Goal: Transaction & Acquisition: Obtain resource

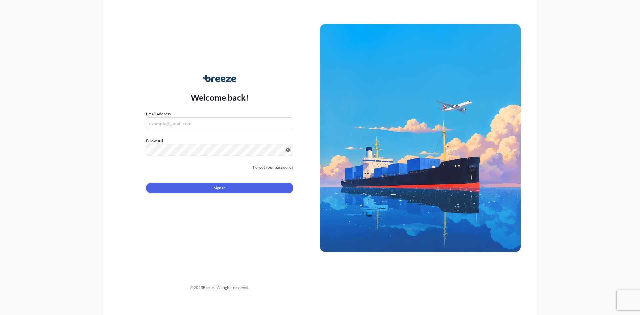
click at [220, 123] on input "Email Address" at bounding box center [219, 123] width 147 height 12
click at [200, 189] on button "Sign In" at bounding box center [219, 188] width 147 height 11
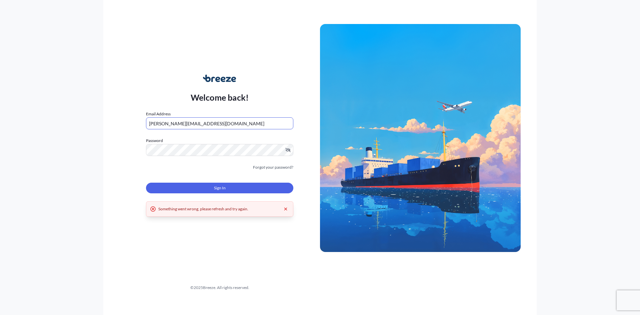
click at [210, 123] on input "[PERSON_NAME][EMAIL_ADDRESS][DOMAIN_NAME]" at bounding box center [219, 123] width 147 height 12
drag, startPoint x: 163, startPoint y: 124, endPoint x: 70, endPoint y: 124, distance: 92.3
click at [70, 124] on div "Welcome back! Email Address [PERSON_NAME][EMAIL_ADDRESS][DOMAIN_NAME] Password …" at bounding box center [320, 157] width 640 height 315
type input "[EMAIL_ADDRESS][DOMAIN_NAME]"
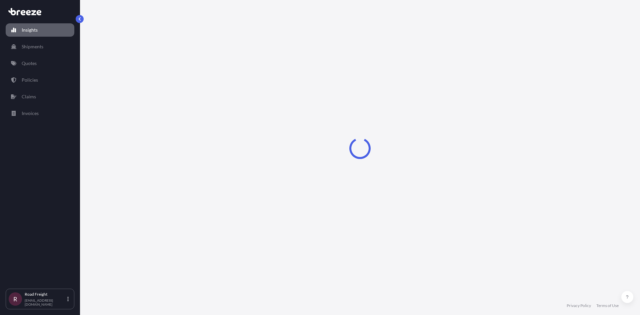
select select "2025"
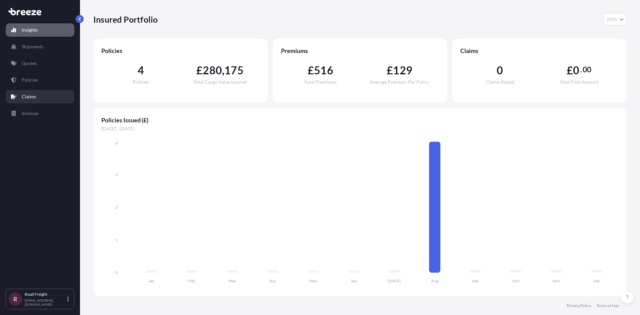
click at [40, 62] on link "Quotes" at bounding box center [40, 63] width 69 height 13
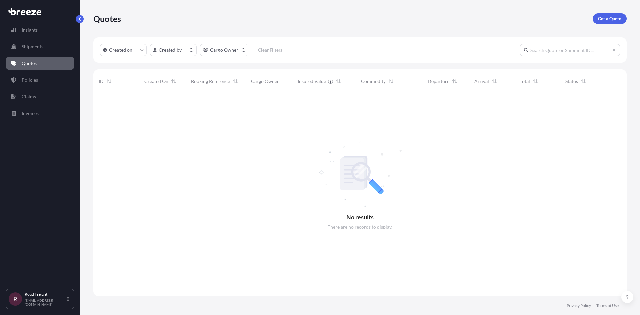
scroll to position [202, 528]
click at [615, 16] on p "Get a Quote" at bounding box center [609, 18] width 23 height 7
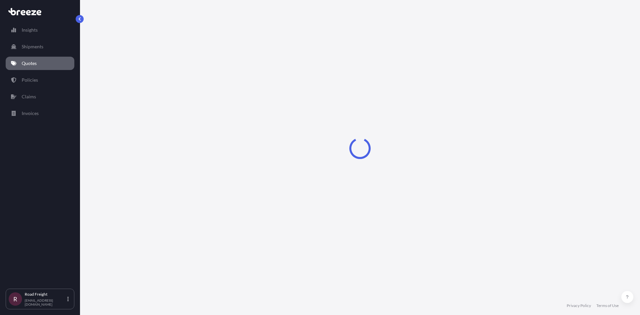
select select "Sea"
select select "1"
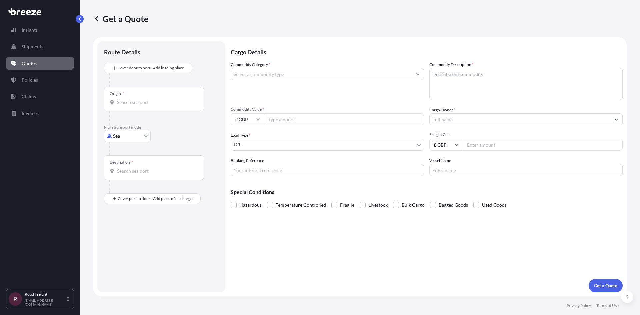
click at [301, 74] on input "Commodity Category *" at bounding box center [321, 74] width 181 height 12
click at [398, 73] on input "Commodity Category *" at bounding box center [321, 74] width 181 height 12
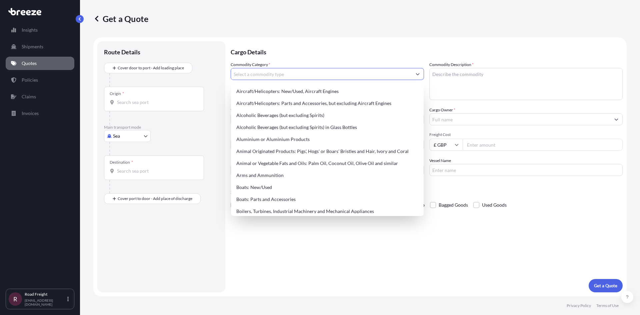
click at [398, 73] on input "Commodity Category *" at bounding box center [321, 74] width 181 height 12
click at [439, 50] on p "Cargo Details" at bounding box center [427, 51] width 392 height 20
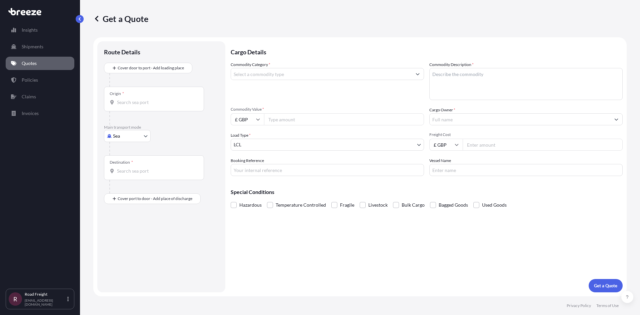
click at [319, 118] on input "Commodity Value *" at bounding box center [344, 119] width 160 height 12
type input "101029.70"
click at [470, 116] on input "Cargo Owner *" at bounding box center [519, 119] width 181 height 12
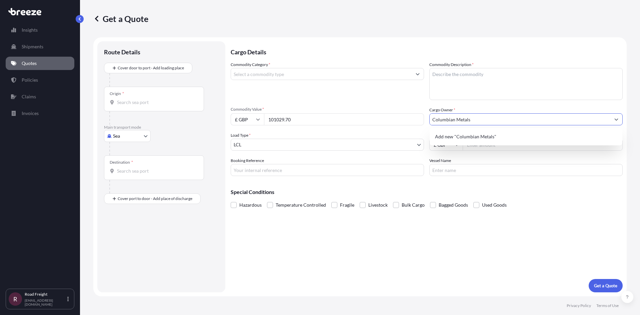
click at [455, 120] on input "Columbian Metals" at bounding box center [519, 119] width 181 height 12
click at [478, 139] on span "Add new "ColumbianMetals"" at bounding box center [465, 136] width 60 height 7
click at [493, 139] on div "Add new "Columbia Metals"" at bounding box center [525, 137] width 187 height 12
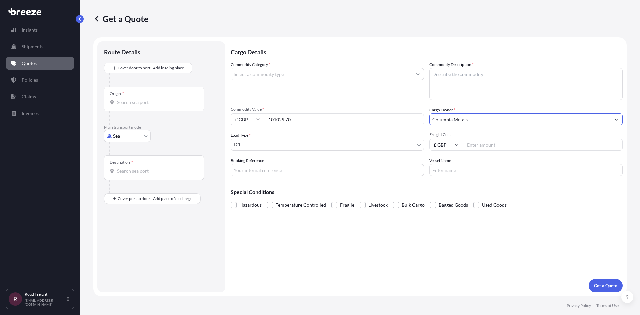
type input "Columbia Metals"
click at [390, 145] on body "1 option available. 0 options available. 1 option available. Insights Shipments…" at bounding box center [320, 157] width 640 height 315
click at [139, 137] on body "Insights Shipments Quotes Policies Claims Invoices R Road Freight [EMAIL_ADDRES…" at bounding box center [320, 157] width 640 height 315
click at [133, 178] on div "Road" at bounding box center [127, 177] width 41 height 12
select select "Road"
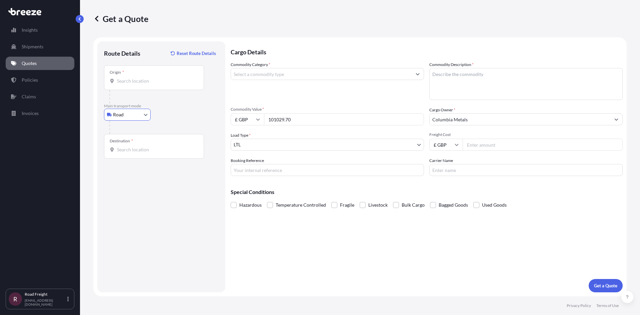
click at [362, 143] on body "Insights Shipments Quotes Policies Claims Invoices R Road Freight [EMAIL_ADDRES…" at bounding box center [320, 157] width 640 height 315
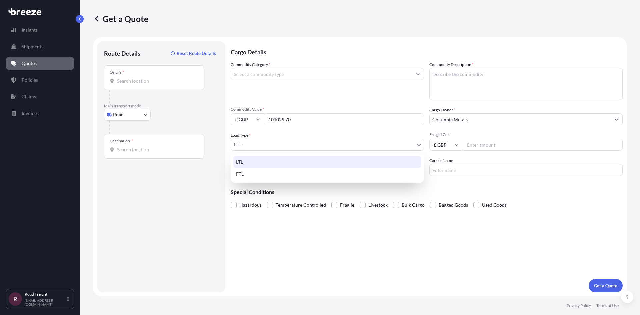
click at [339, 162] on div "LTL" at bounding box center [327, 162] width 188 height 12
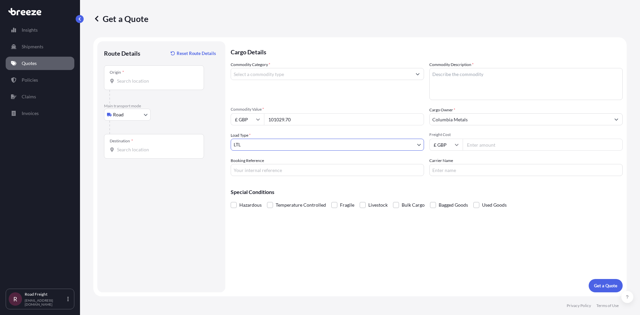
click at [155, 84] on input "Origin *" at bounding box center [156, 81] width 79 height 7
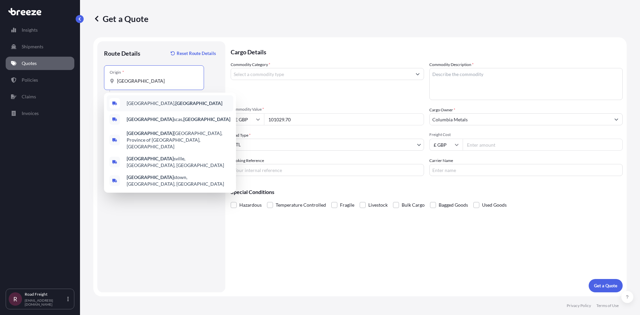
click at [141, 81] on input "[GEOGRAPHIC_DATA]" at bounding box center [156, 81] width 79 height 7
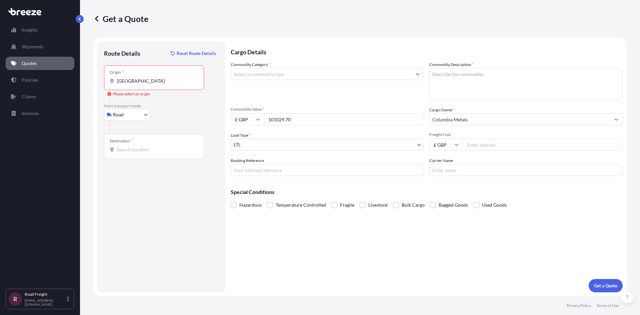
click at [142, 84] on div "Origin * [GEOGRAPHIC_DATA]" at bounding box center [154, 77] width 100 height 25
click at [142, 84] on input "[GEOGRAPHIC_DATA]" at bounding box center [156, 81] width 79 height 7
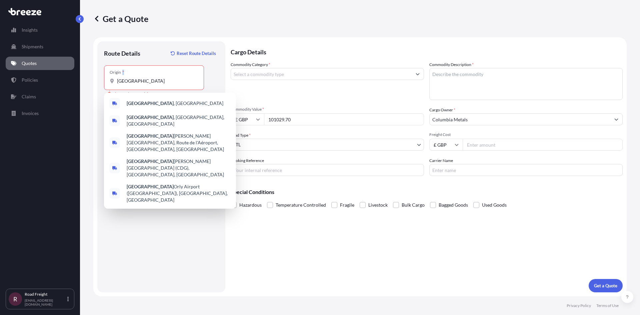
click at [142, 84] on div "Origin * [GEOGRAPHIC_DATA]" at bounding box center [154, 77] width 100 height 25
click at [142, 84] on input "[GEOGRAPHIC_DATA]" at bounding box center [156, 81] width 79 height 7
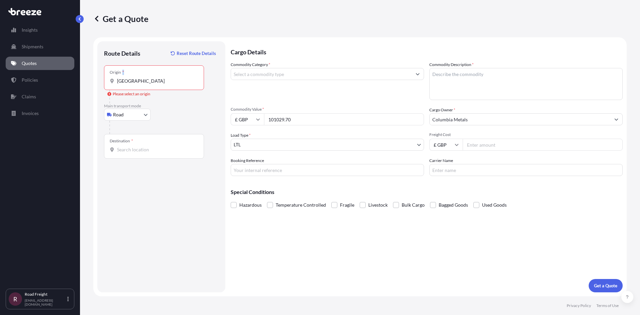
click at [142, 84] on div "Origin * [GEOGRAPHIC_DATA]" at bounding box center [154, 77] width 100 height 25
click at [142, 84] on input "[GEOGRAPHIC_DATA]" at bounding box center [156, 81] width 79 height 7
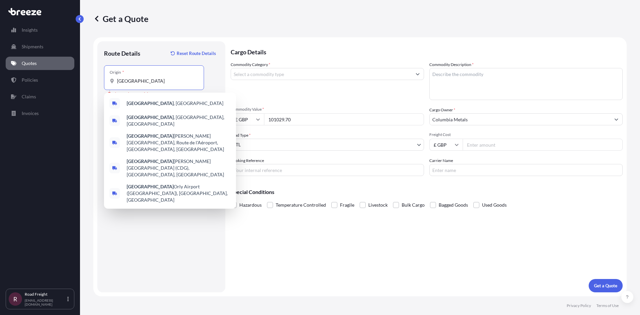
drag, startPoint x: 138, startPoint y: 82, endPoint x: 116, endPoint y: 80, distance: 22.4
click at [116, 80] on div "[GEOGRAPHIC_DATA]" at bounding box center [154, 81] width 89 height 7
paste input "[GEOGRAPHIC_DATA][PERSON_NAME]"
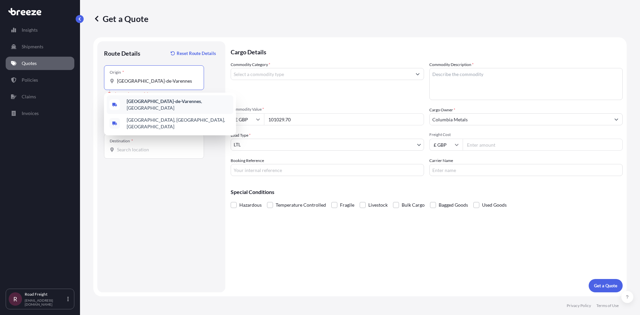
click at [183, 106] on span "[GEOGRAPHIC_DATA]-de-Varennes , [GEOGRAPHIC_DATA]" at bounding box center [179, 104] width 104 height 13
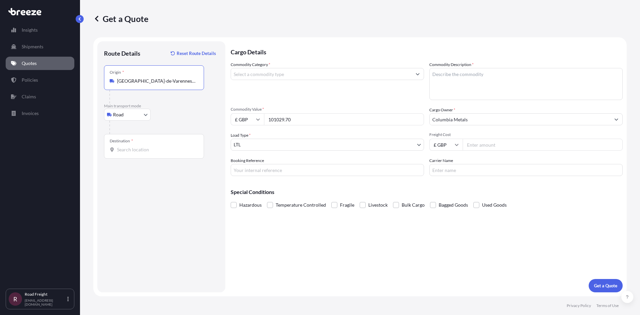
type input "[GEOGRAPHIC_DATA]-de-Varennes, [GEOGRAPHIC_DATA]"
drag, startPoint x: 145, startPoint y: 140, endPoint x: 147, endPoint y: 148, distance: 8.8
click at [145, 140] on div "Destination *" at bounding box center [154, 146] width 100 height 25
click at [145, 146] on input "Destination *" at bounding box center [156, 149] width 79 height 7
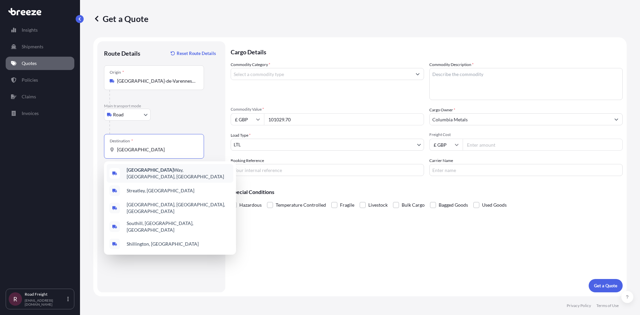
click at [156, 171] on span "[GEOGRAPHIC_DATA], [GEOGRAPHIC_DATA]" at bounding box center [179, 173] width 104 height 13
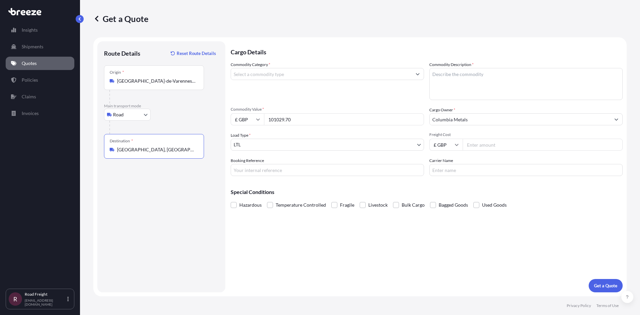
type input "[GEOGRAPHIC_DATA], [GEOGRAPHIC_DATA]"
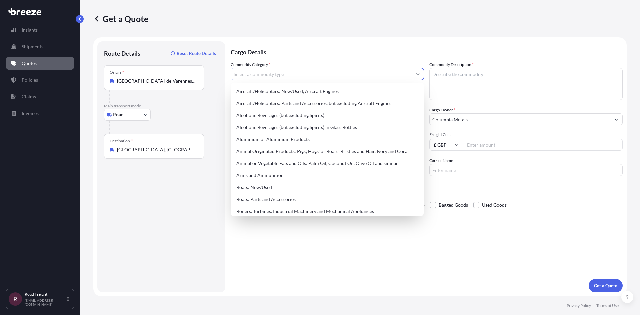
click at [327, 76] on input "Commodity Category *" at bounding box center [321, 74] width 181 height 12
click at [371, 249] on div "Cargo Details Commodity Category * Commodity Description * Commodity Value * £ …" at bounding box center [427, 166] width 392 height 251
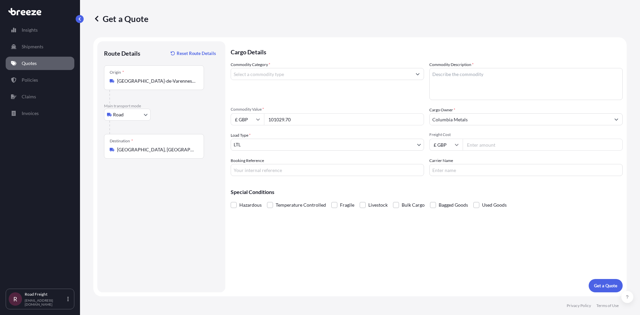
click at [322, 71] on input "Commodity Category *" at bounding box center [321, 74] width 181 height 12
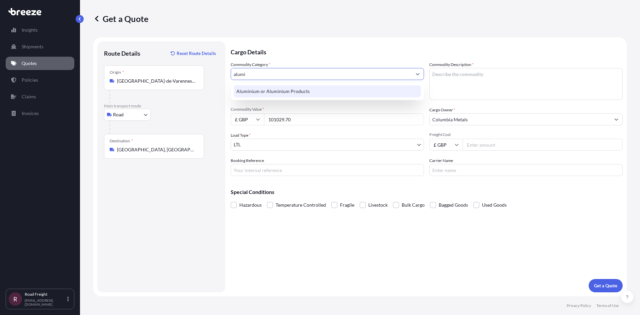
click at [299, 95] on div "Aluminium or Aluminium Products" at bounding box center [327, 91] width 187 height 12
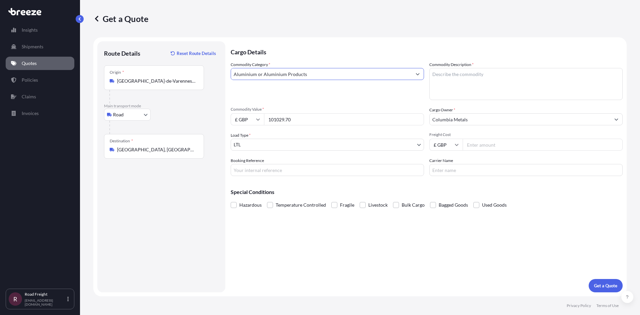
type input "Aluminium or Aluminium Products"
click at [469, 77] on textarea "Commodity Description *" at bounding box center [525, 84] width 193 height 32
type textarea "Aluminium bronze bar"
click at [606, 281] on button "Get a Quote" at bounding box center [605, 285] width 34 height 13
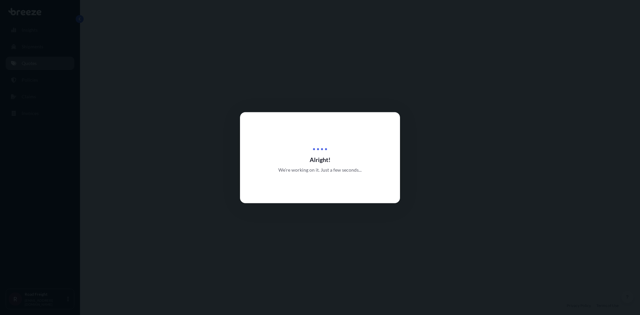
select select "Road"
select select "1"
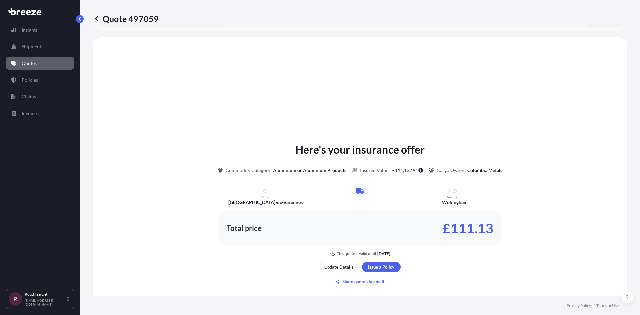
scroll to position [201, 0]
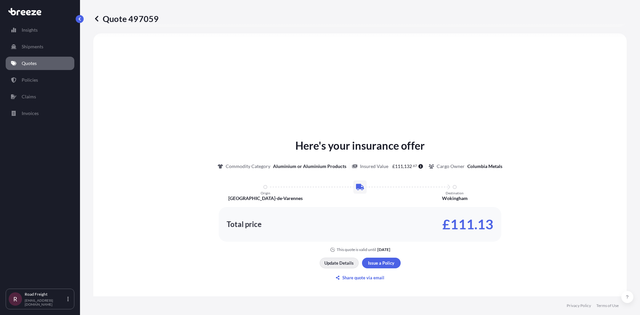
click at [342, 265] on p "Update Details" at bounding box center [338, 263] width 29 height 7
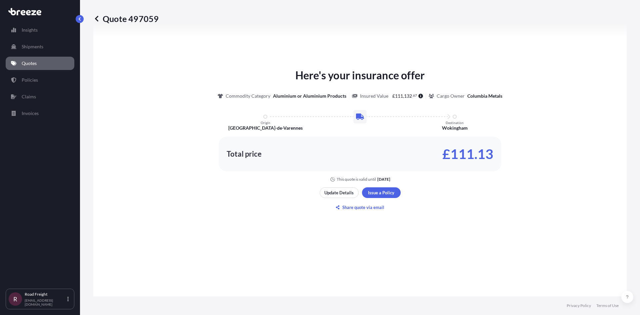
scroll to position [277, 0]
